Goal: Information Seeking & Learning: Learn about a topic

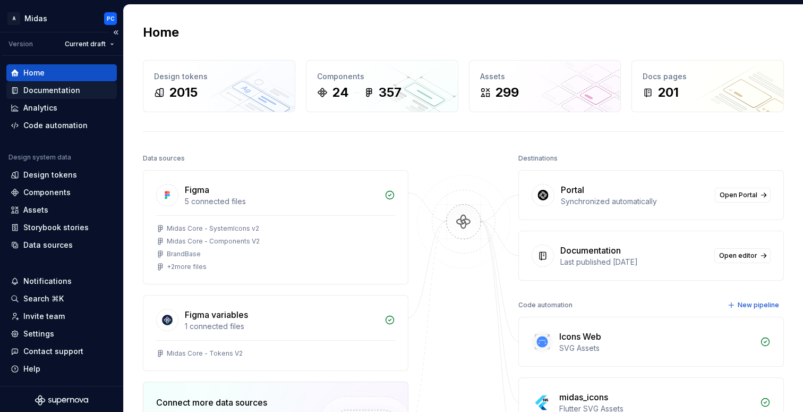
click at [71, 90] on div "Documentation" at bounding box center [51, 90] width 57 height 11
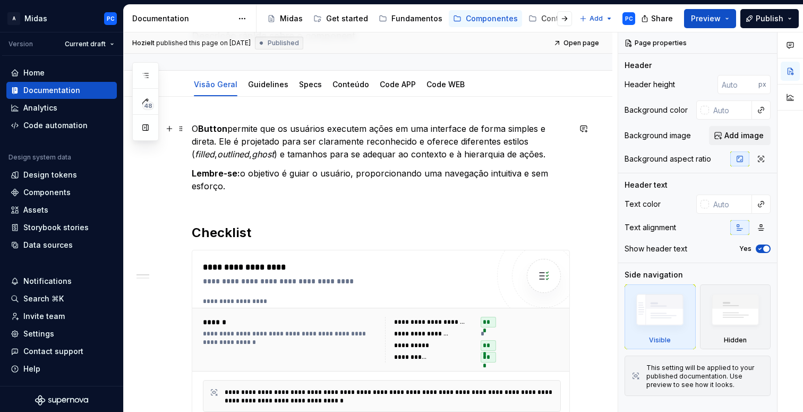
scroll to position [78, 0]
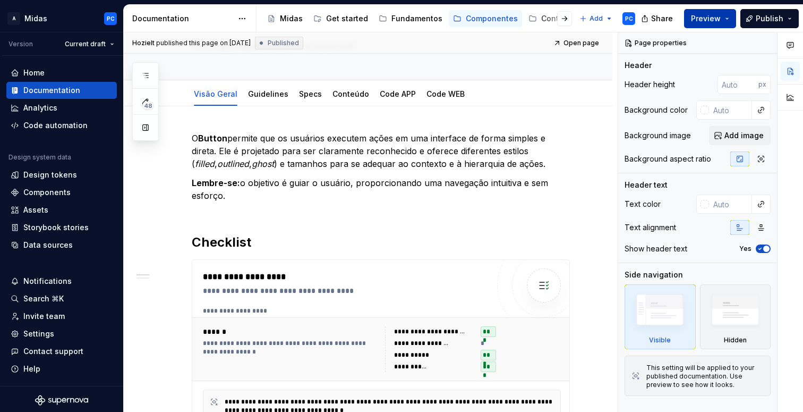
click at [708, 18] on span "Preview" at bounding box center [706, 18] width 30 height 11
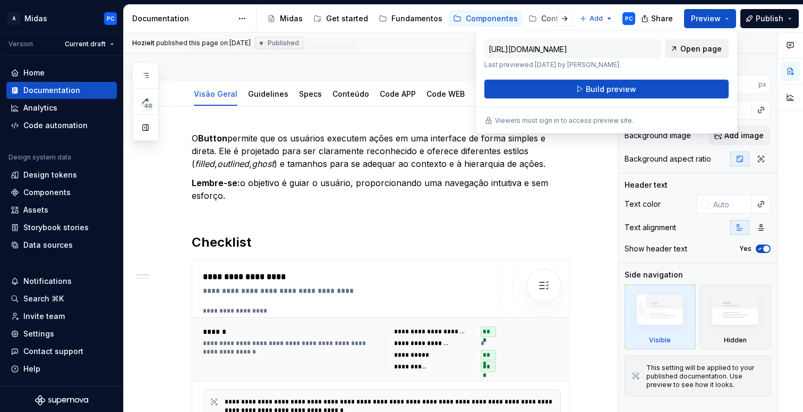
click at [695, 46] on span "Open page" at bounding box center [700, 49] width 41 height 11
type textarea "*"
